Goal: Find specific page/section: Find specific page/section

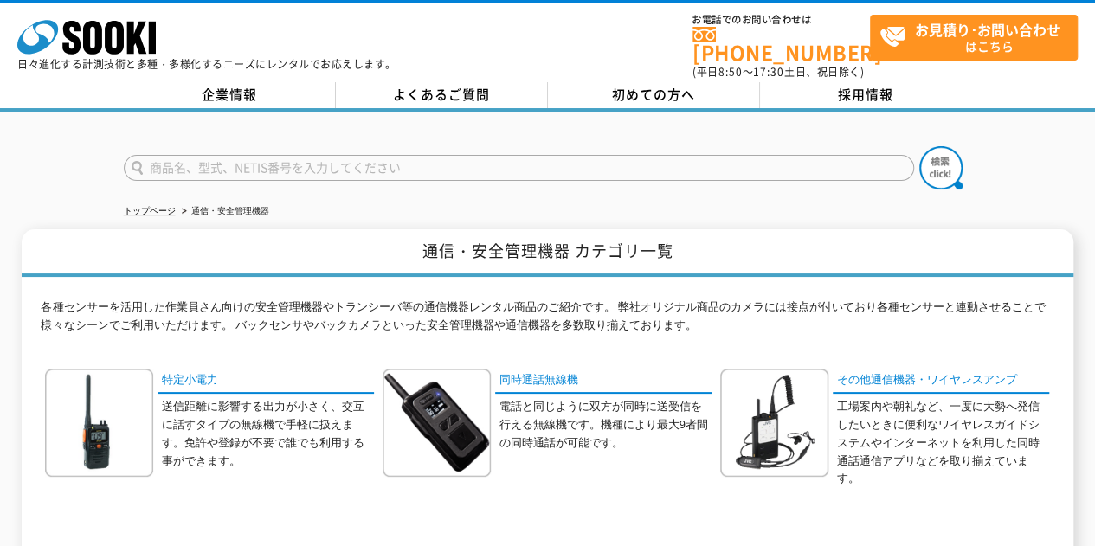
click at [247, 82] on link "企業情報" at bounding box center [230, 95] width 212 height 26
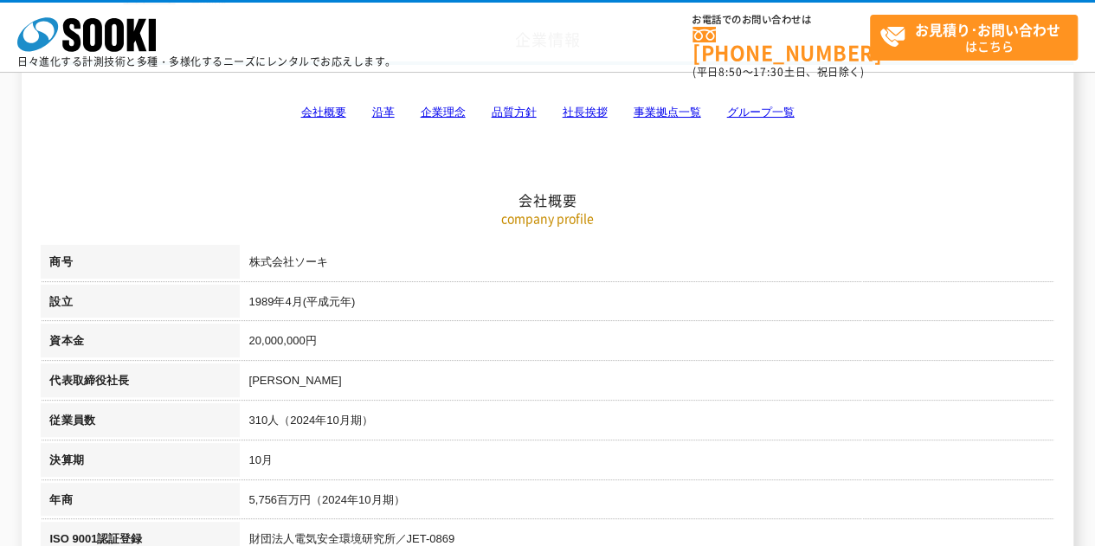
scroll to position [87, 0]
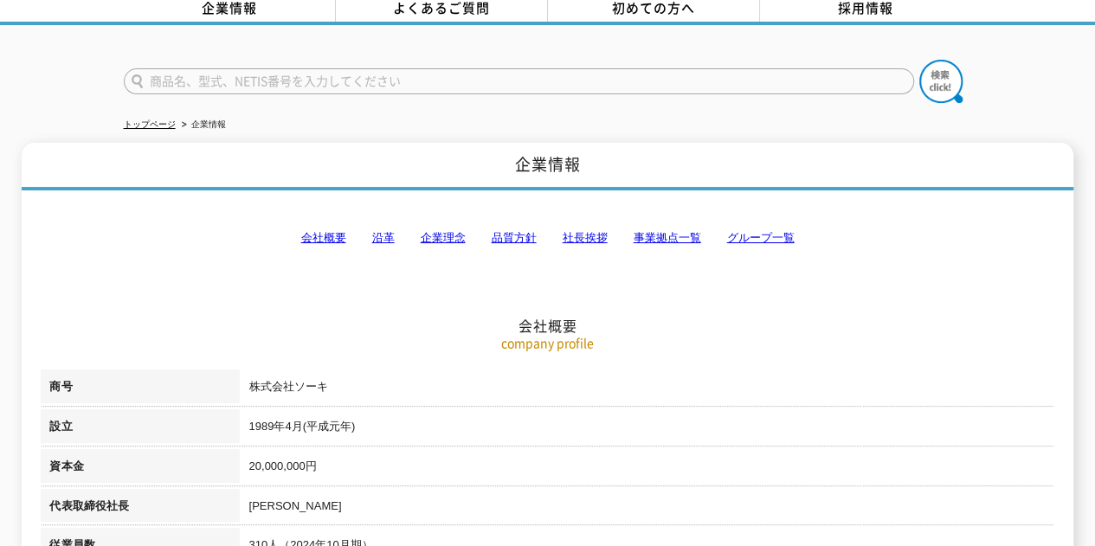
click at [671, 231] on link "事業拠点一覧" at bounding box center [667, 237] width 68 height 13
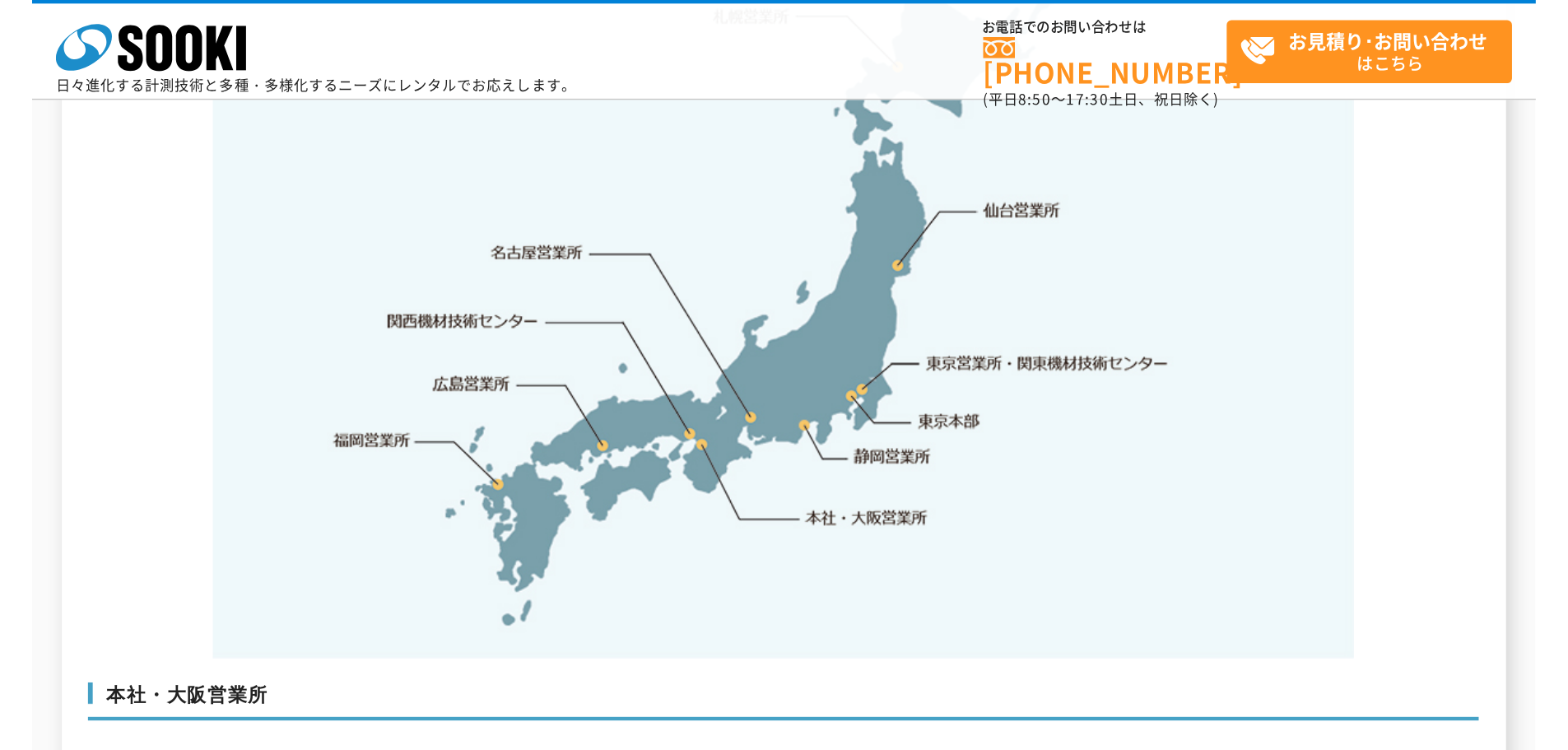
scroll to position [3551, 0]
